Goal: Information Seeking & Learning: Learn about a topic

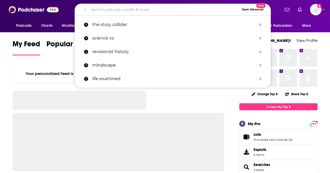
click at [129, 9] on input "Search podcasts, credits, & more..." at bounding box center [164, 9] width 150 height 8
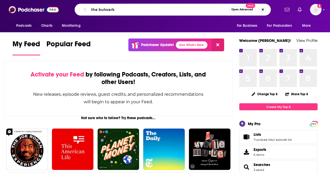
type input "the bulwark"
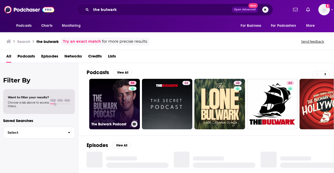
click at [99, 100] on link "86 The Bulwark Podcast" at bounding box center [114, 104] width 51 height 51
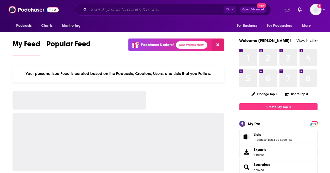
click at [153, 10] on input "Search podcasts, credits, & more..." at bounding box center [156, 9] width 135 height 8
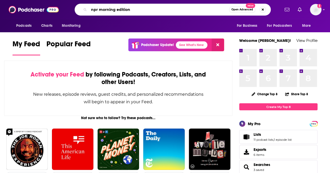
type input "npr morning edition"
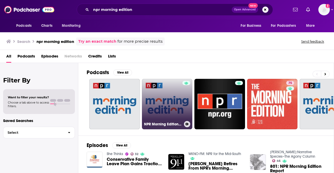
click at [155, 105] on link "NPR Morning Edition with Transcript" at bounding box center [167, 104] width 51 height 51
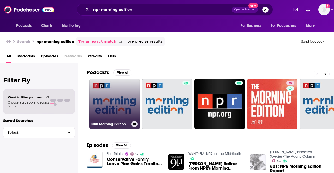
click at [111, 97] on link "NPR Morning Edition" at bounding box center [114, 104] width 51 height 51
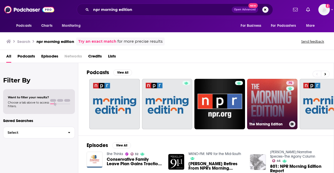
click at [273, 89] on link "75 The Morning Edition" at bounding box center [272, 104] width 51 height 51
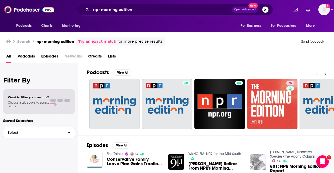
click at [326, 74] on icon at bounding box center [325, 74] width 2 height 2
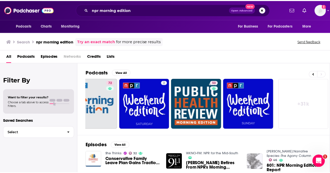
scroll to position [0, 232]
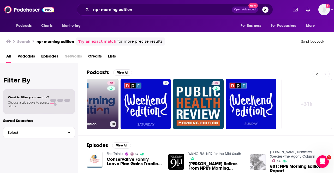
click at [104, 96] on link "72 Morning Edition" at bounding box center [93, 104] width 51 height 51
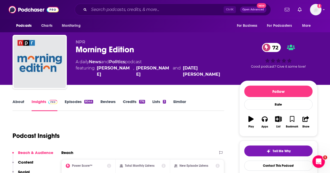
scroll to position [52, 0]
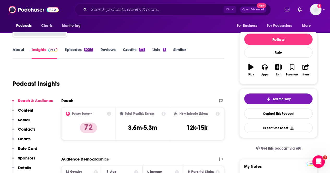
click at [79, 49] on link "Episodes 8044" at bounding box center [79, 53] width 28 height 12
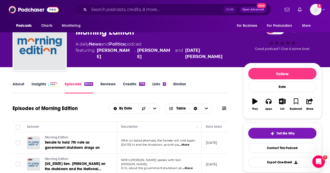
scroll to position [26, 0]
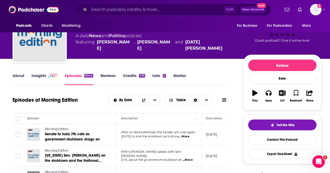
click at [44, 75] on link "Insights" at bounding box center [45, 79] width 26 height 12
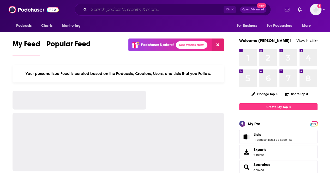
click at [123, 8] on input "Search podcasts, credits, & more..." at bounding box center [156, 9] width 135 height 8
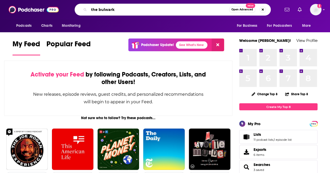
type input "the bulwark"
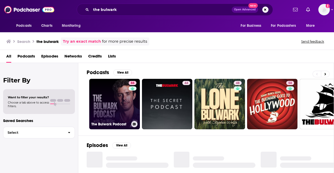
click at [109, 94] on link "86 The Bulwark Podcast" at bounding box center [114, 104] width 51 height 51
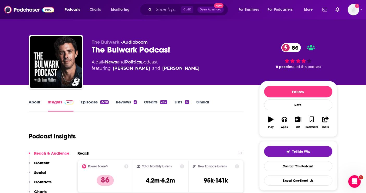
click at [18, 81] on div "The Bulwark • Audioboom The Bulwark Podcast 86 A daily News and Politics podcas…" at bounding box center [183, 42] width 334 height 85
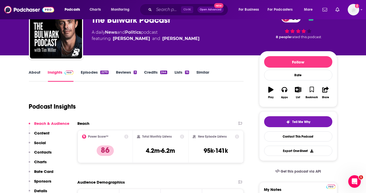
scroll to position [58, 0]
